Goal: Use online tool/utility: Utilize a website feature to perform a specific function

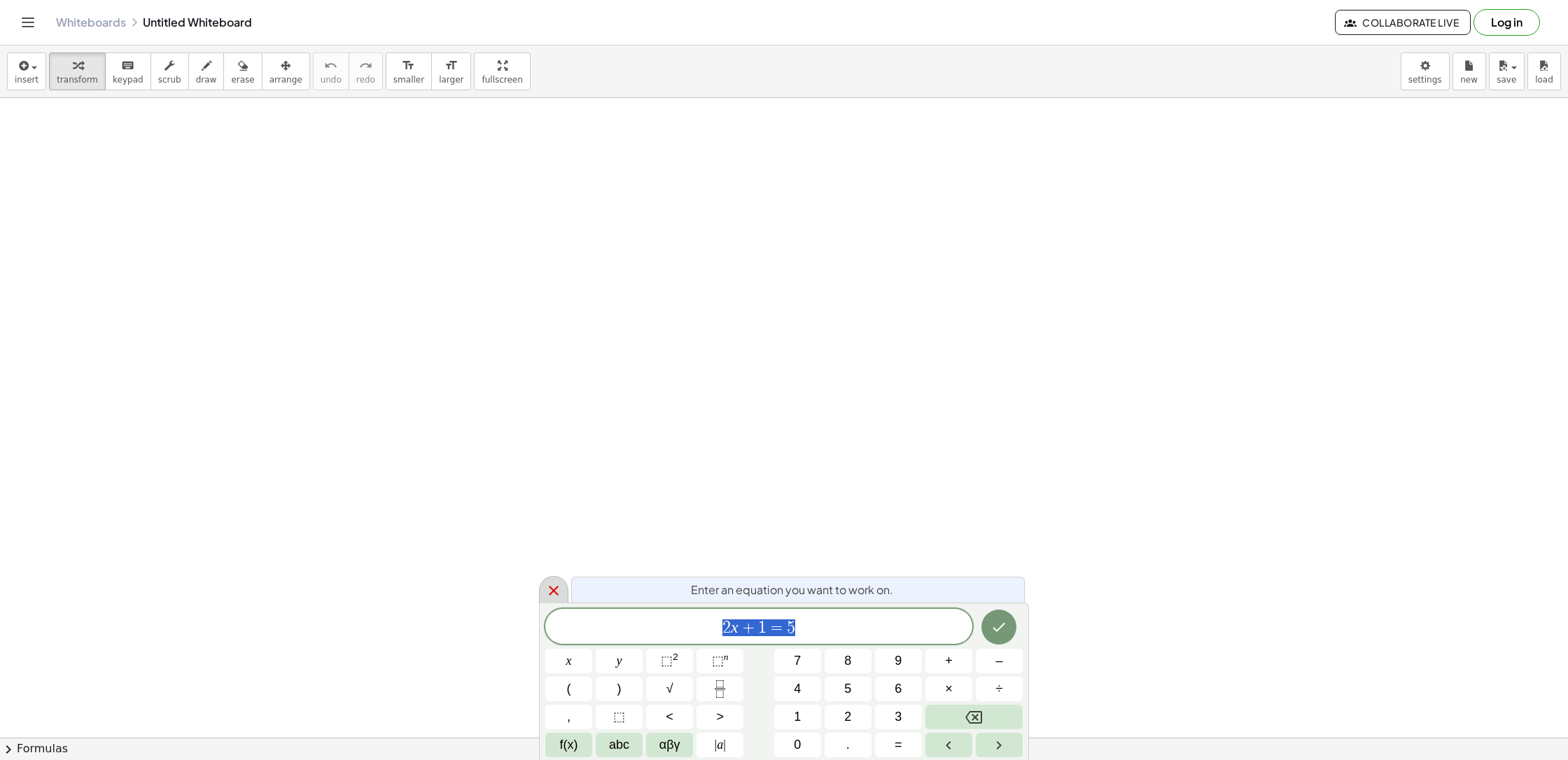
click at [546, 587] on icon at bounding box center [553, 590] width 17 height 17
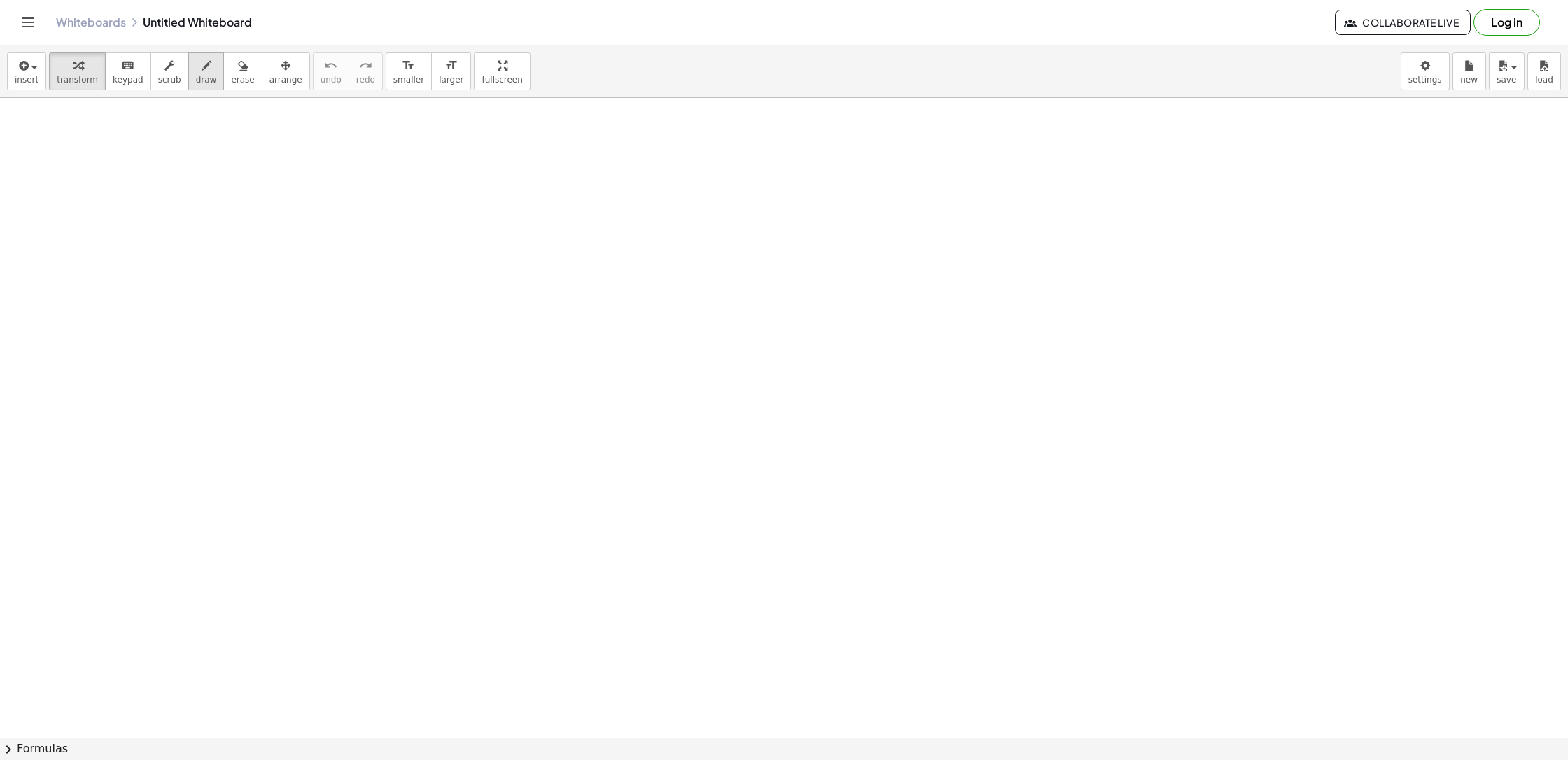
click at [202, 74] on icon "button" at bounding box center [206, 65] width 10 height 17
drag, startPoint x: 261, startPoint y: 285, endPoint x: 270, endPoint y: 288, distance: 9.5
drag, startPoint x: 273, startPoint y: 271, endPoint x: 281, endPoint y: 294, distance: 24.4
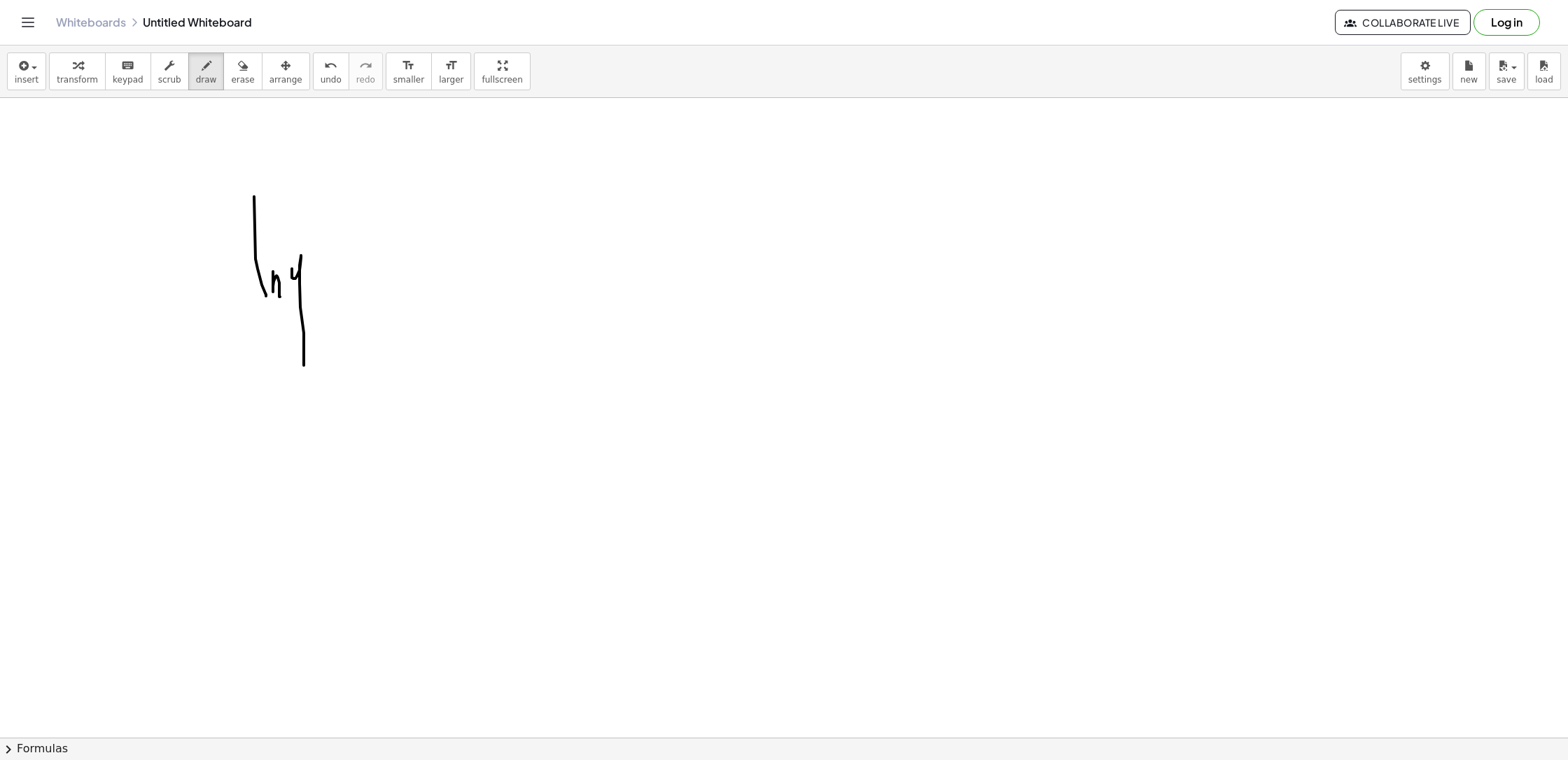
drag, startPoint x: 294, startPoint y: 278, endPoint x: 341, endPoint y: 280, distance: 47.0
drag, startPoint x: 352, startPoint y: 263, endPoint x: 368, endPoint y: 295, distance: 35.8
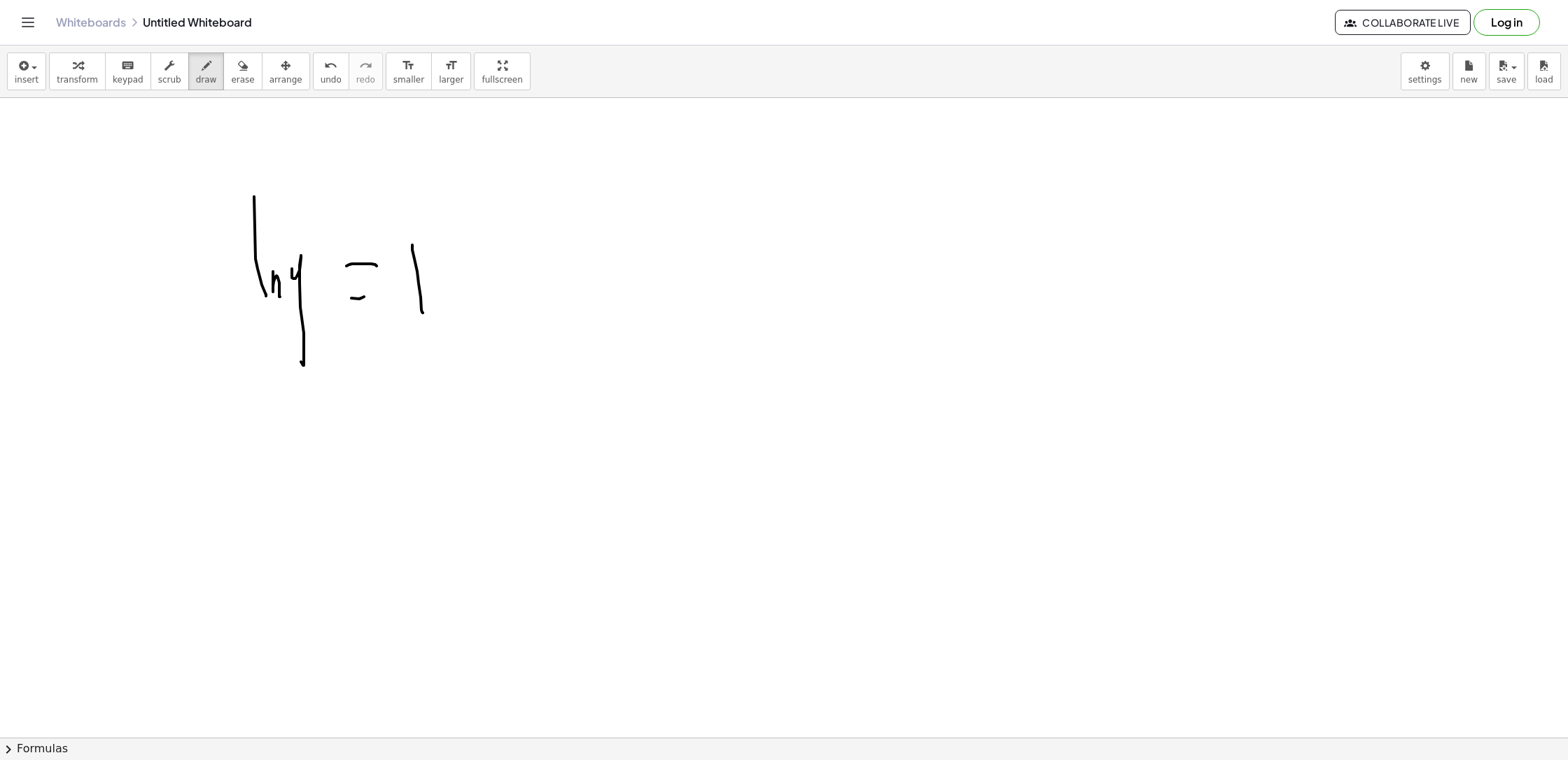
drag, startPoint x: 412, startPoint y: 250, endPoint x: 412, endPoint y: 300, distance: 50.0
drag, startPoint x: 436, startPoint y: 290, endPoint x: 448, endPoint y: 288, distance: 12.2
drag, startPoint x: 460, startPoint y: 298, endPoint x: 504, endPoint y: 280, distance: 47.5
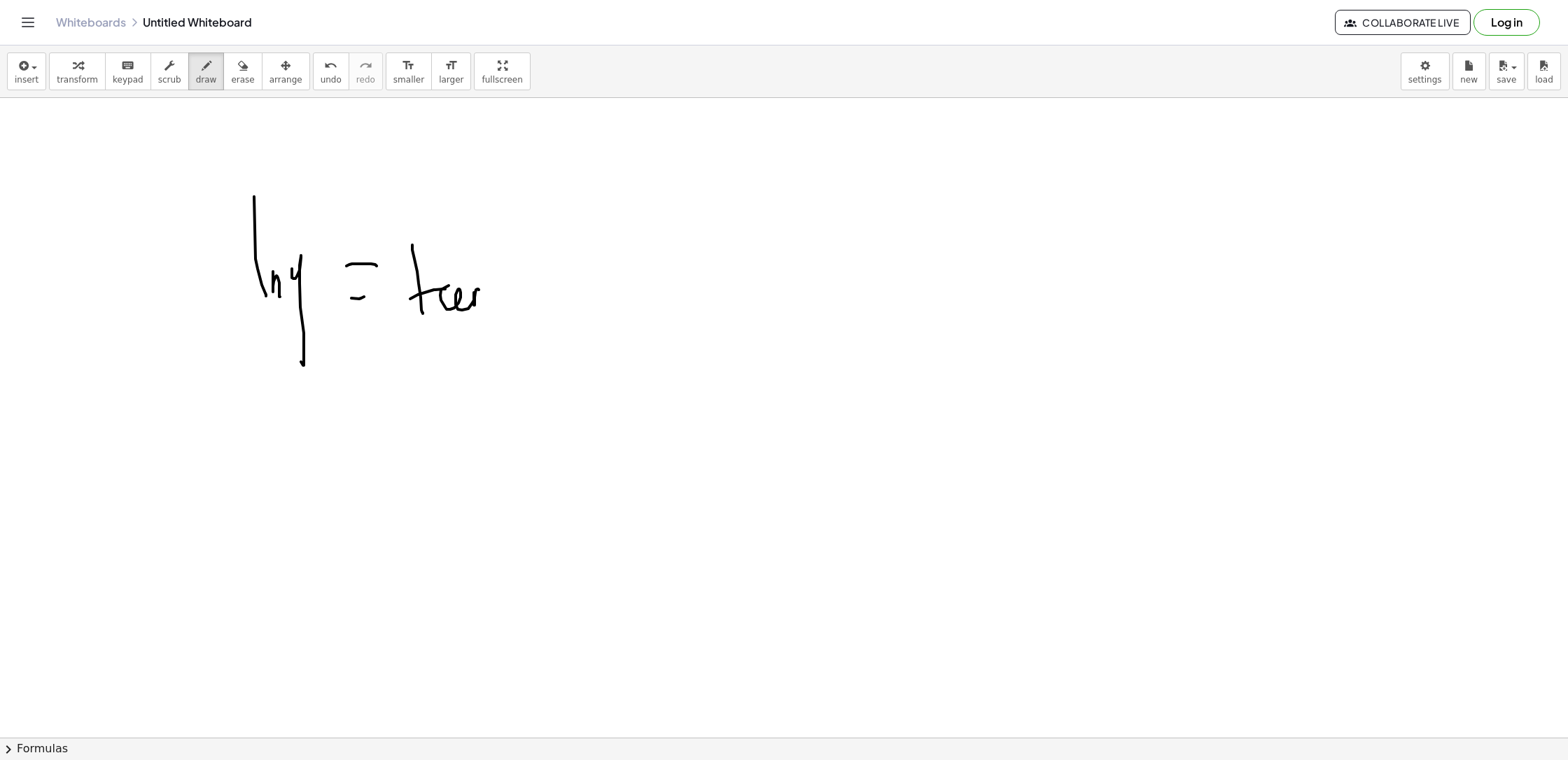
drag, startPoint x: 545, startPoint y: 251, endPoint x: 536, endPoint y: 336, distance: 85.5
drag, startPoint x: 558, startPoint y: 295, endPoint x: 577, endPoint y: 282, distance: 23.0
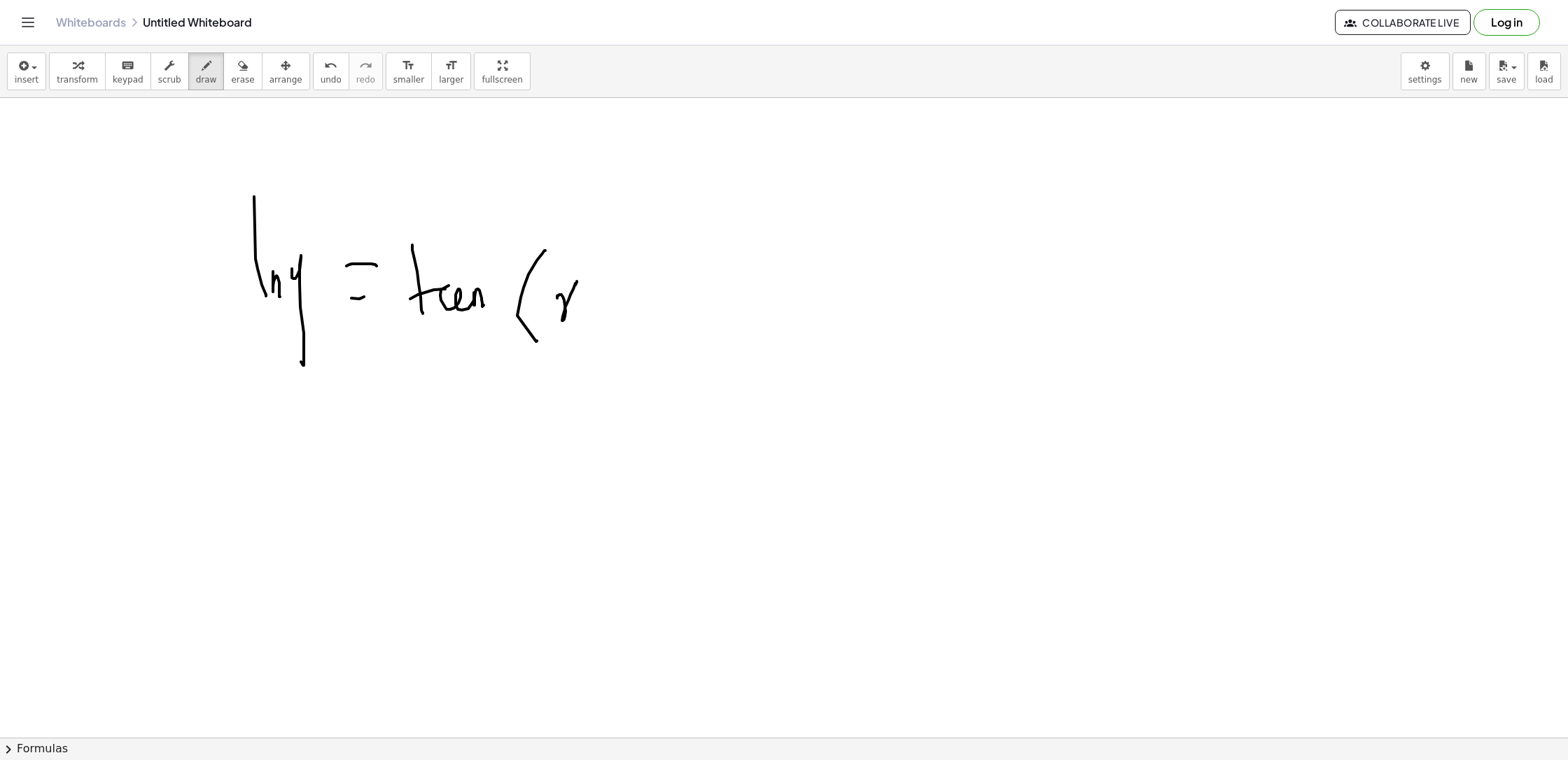
drag, startPoint x: 577, startPoint y: 282, endPoint x: 585, endPoint y: 300, distance: 19.7
drag, startPoint x: 609, startPoint y: 238, endPoint x: 608, endPoint y: 277, distance: 39.0
drag, startPoint x: 606, startPoint y: 270, endPoint x: 647, endPoint y: 262, distance: 41.8
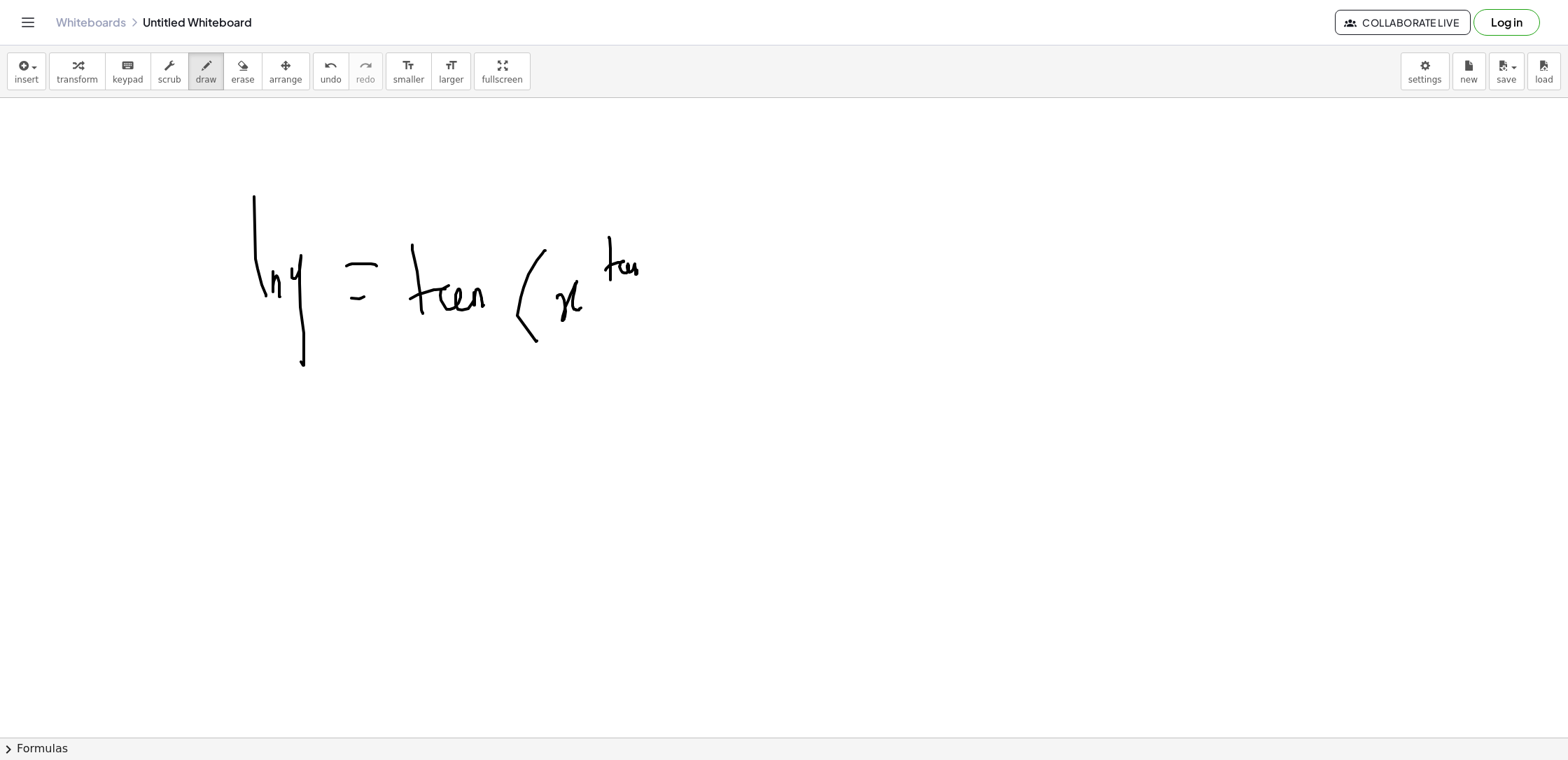
drag, startPoint x: 654, startPoint y: 252, endPoint x: 673, endPoint y: 262, distance: 21.5
drag, startPoint x: 688, startPoint y: 285, endPoint x: 684, endPoint y: 293, distance: 8.9
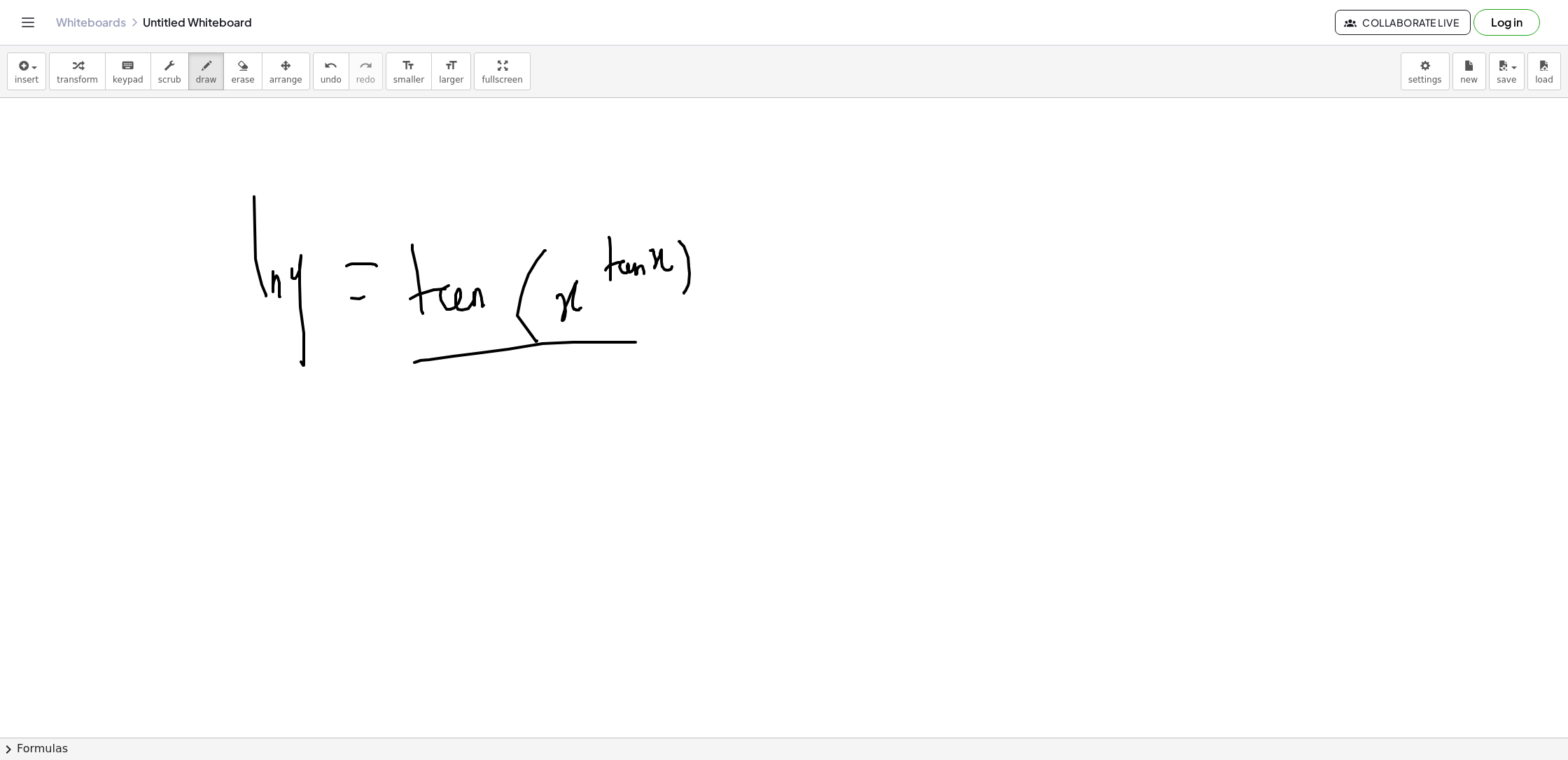
drag, startPoint x: 414, startPoint y: 363, endPoint x: 708, endPoint y: 339, distance: 295.0
drag, startPoint x: 443, startPoint y: 380, endPoint x: 455, endPoint y: 453, distance: 74.0
drag, startPoint x: 464, startPoint y: 419, endPoint x: 499, endPoint y: 463, distance: 56.2
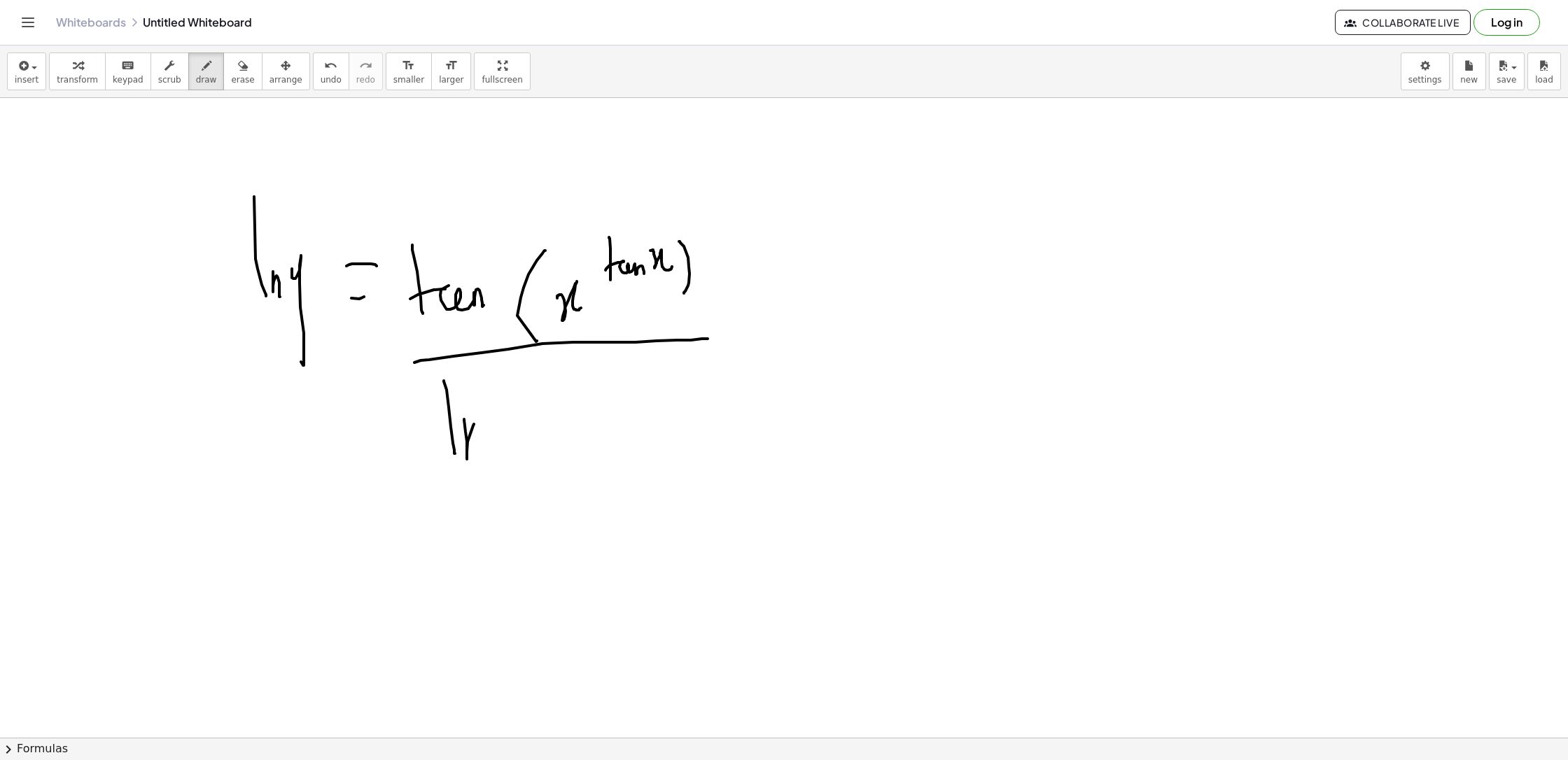
drag, startPoint x: 532, startPoint y: 481, endPoint x: 547, endPoint y: 470, distance: 18.6
drag, startPoint x: 577, startPoint y: 425, endPoint x: 615, endPoint y: 436, distance: 39.6
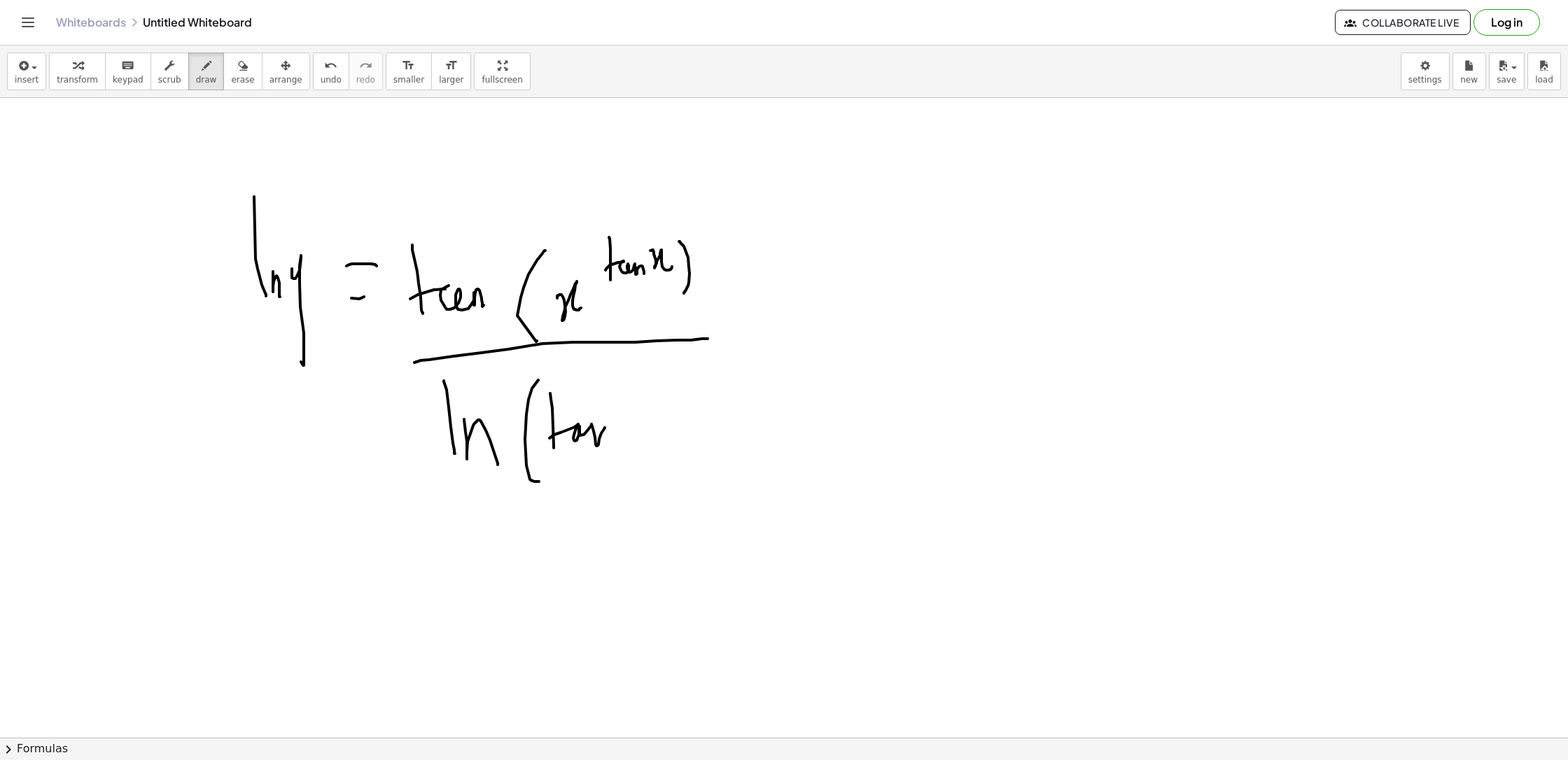
drag, startPoint x: 630, startPoint y: 393, endPoint x: 639, endPoint y: 384, distance: 12.7
drag, startPoint x: 639, startPoint y: 384, endPoint x: 655, endPoint y: 404, distance: 25.6
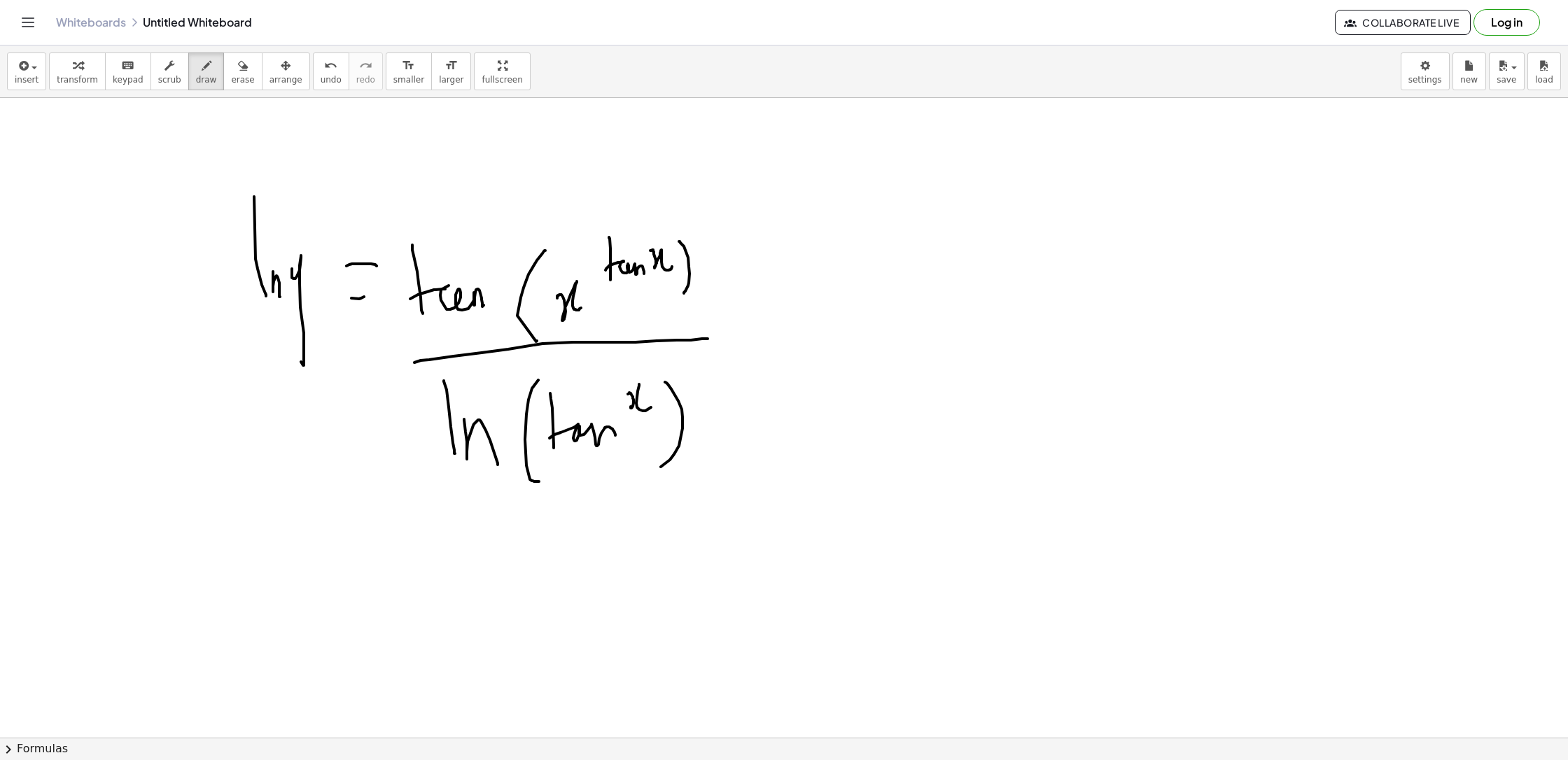
drag, startPoint x: 682, startPoint y: 429, endPoint x: 661, endPoint y: 467, distance: 43.4
drag, startPoint x: 480, startPoint y: 331, endPoint x: 519, endPoint y: 331, distance: 39.0
drag, startPoint x: 477, startPoint y: 331, endPoint x: 575, endPoint y: 327, distance: 98.1
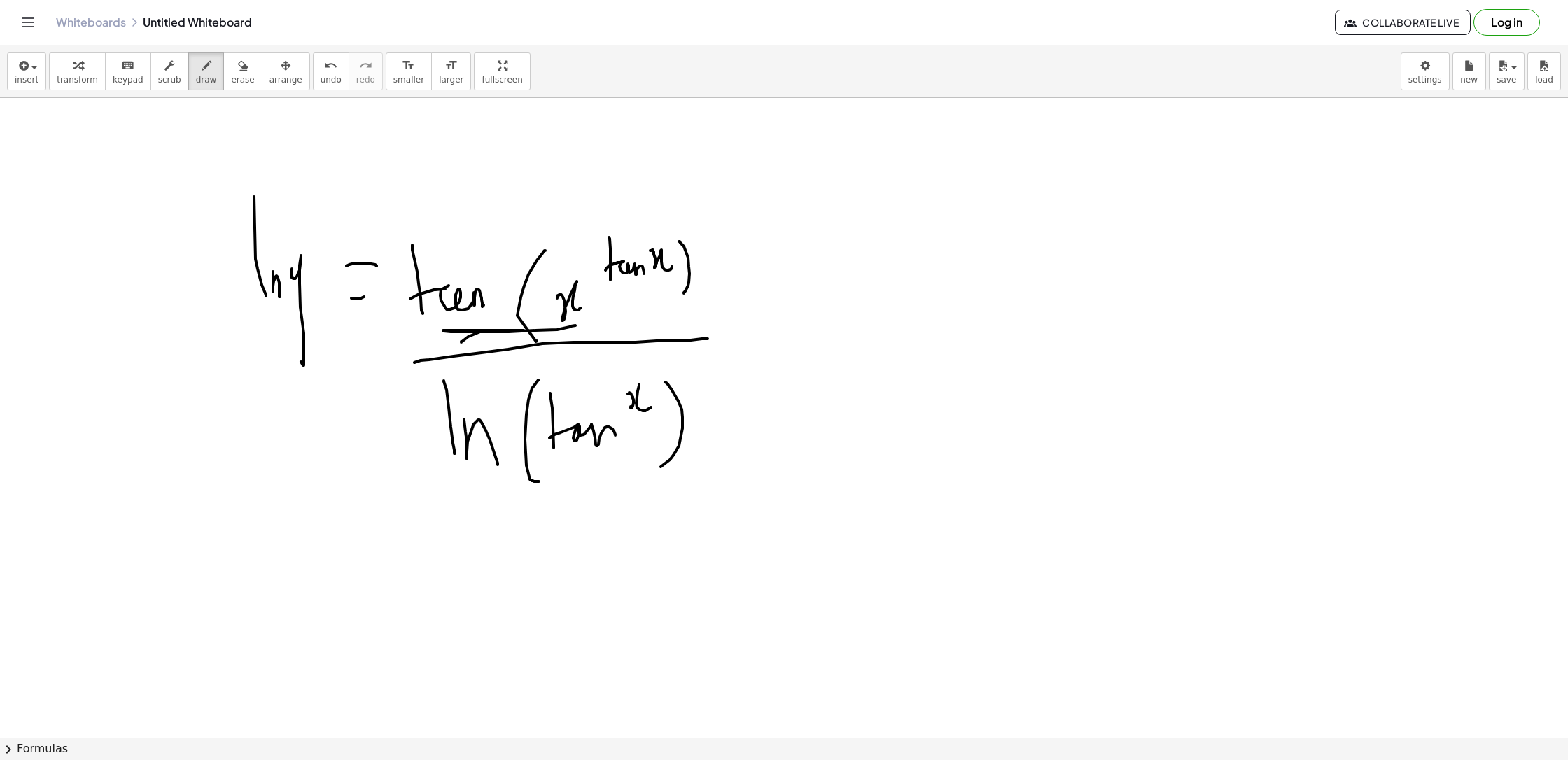
drag, startPoint x: 609, startPoint y: 277, endPoint x: 653, endPoint y: 268, distance: 44.9
drag, startPoint x: 650, startPoint y: 273, endPoint x: 666, endPoint y: 271, distance: 16.1
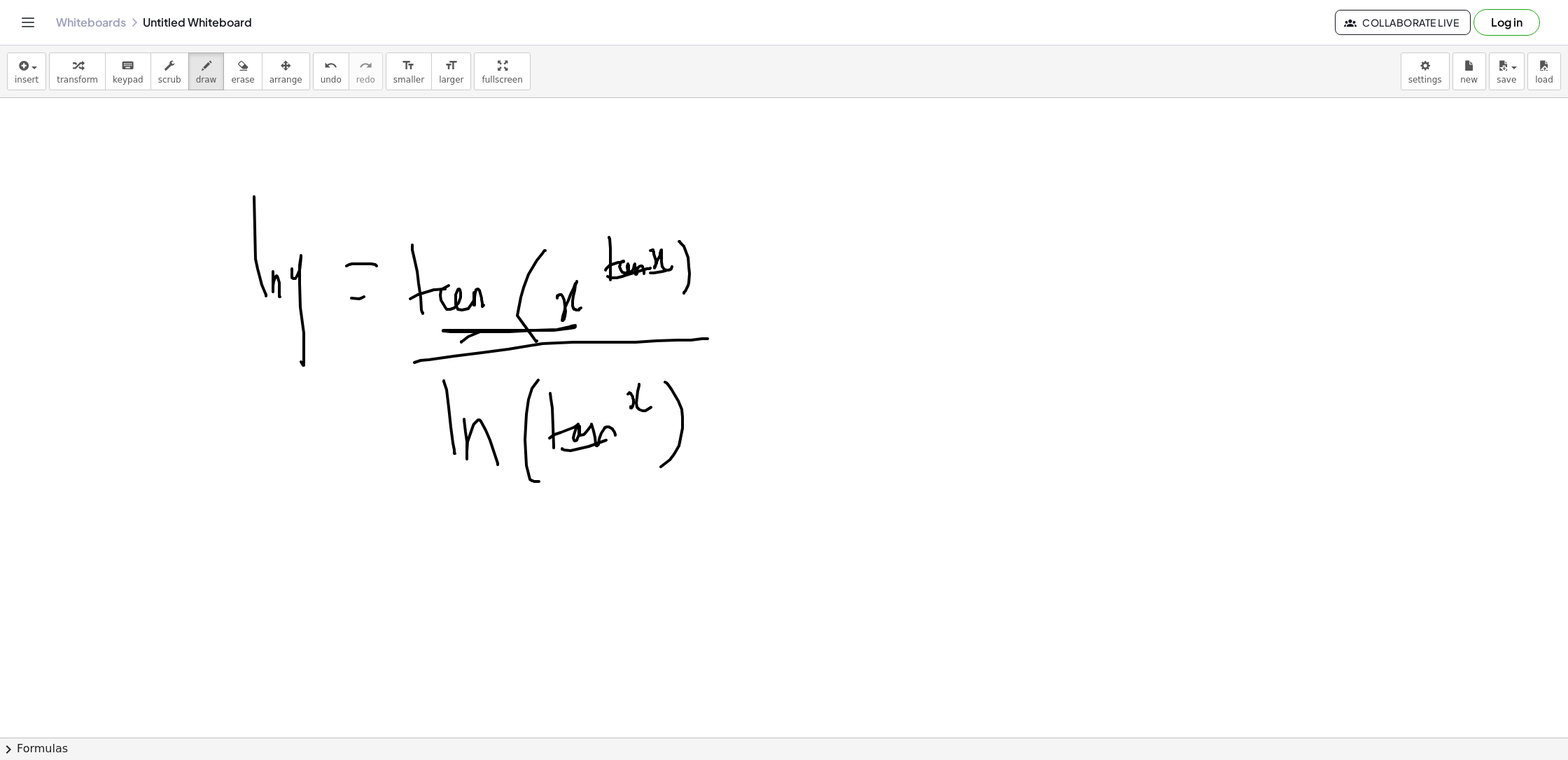
drag, startPoint x: 607, startPoint y: 440, endPoint x: 662, endPoint y: 422, distance: 57.9
drag, startPoint x: 756, startPoint y: 343, endPoint x: 820, endPoint y: 293, distance: 81.2
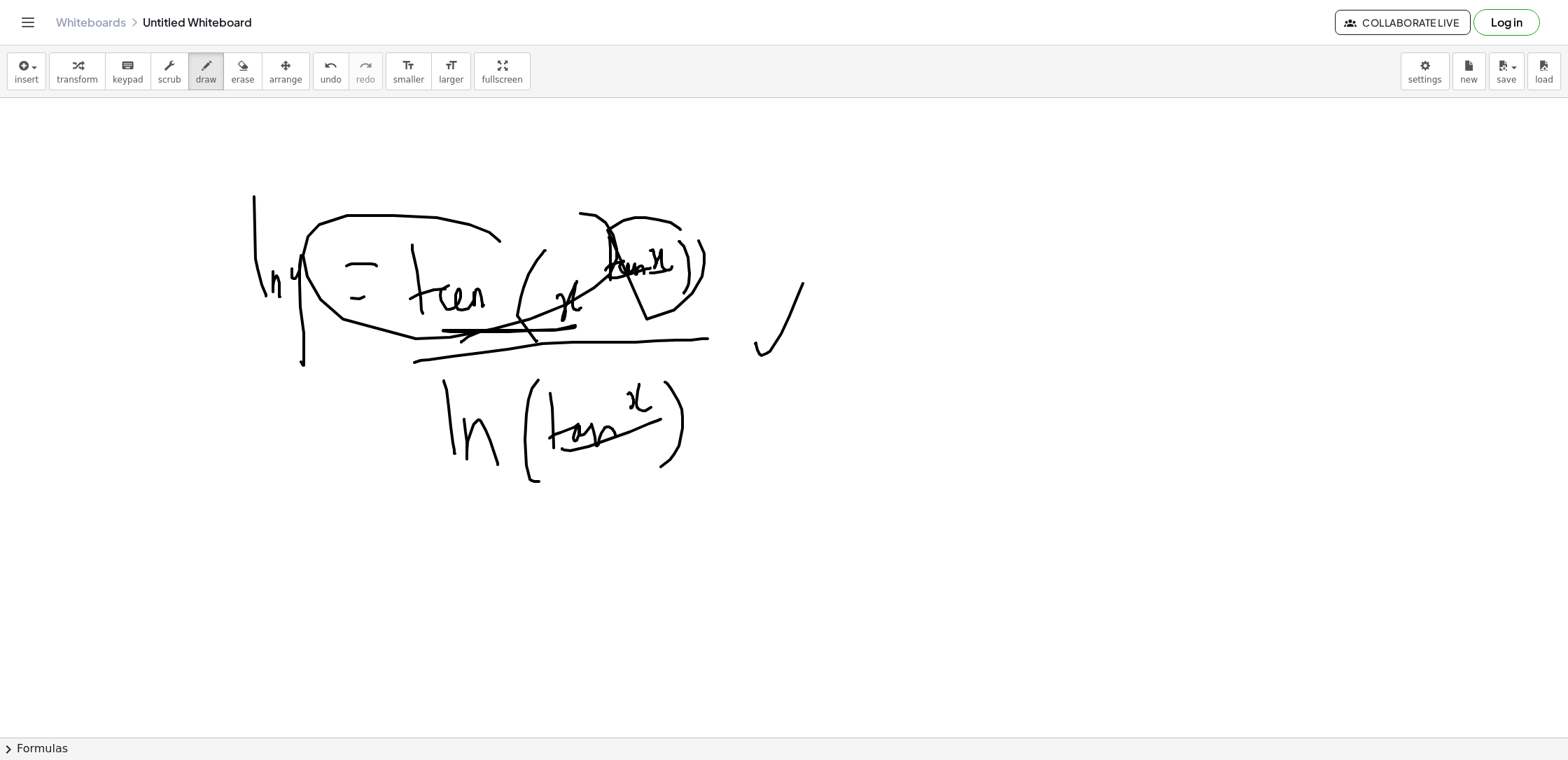
drag, startPoint x: 499, startPoint y: 242, endPoint x: 580, endPoint y: 213, distance: 86.0
drag, startPoint x: 351, startPoint y: 599, endPoint x: 347, endPoint y: 559, distance: 40.2
drag
